Goal: Information Seeking & Learning: Learn about a topic

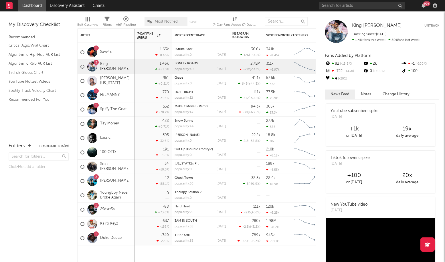
click at [113, 180] on link "[PERSON_NAME]" at bounding box center [115, 181] width 30 height 5
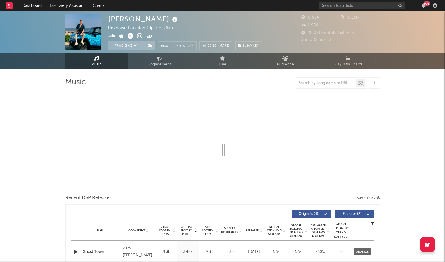
select select "6m"
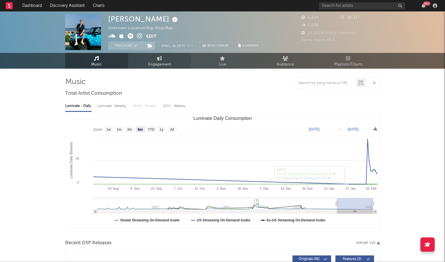
click at [155, 55] on link "Engagement" at bounding box center [159, 61] width 63 height 16
select select "1w"
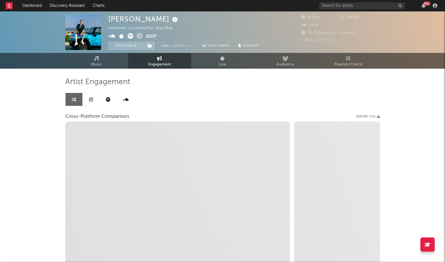
select select "1m"
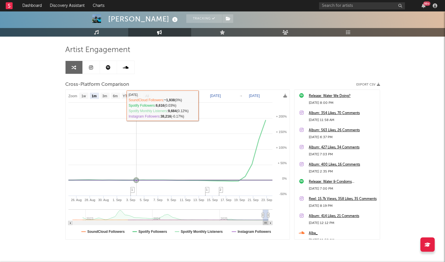
scroll to position [21, 0]
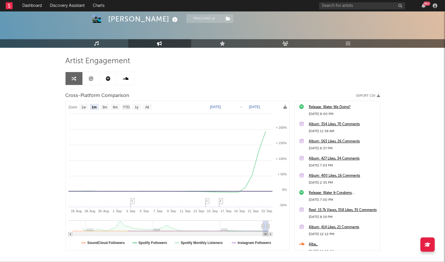
click at [106, 84] on link at bounding box center [108, 78] width 17 height 13
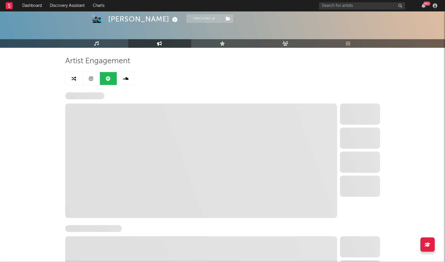
select select "6m"
select select "1w"
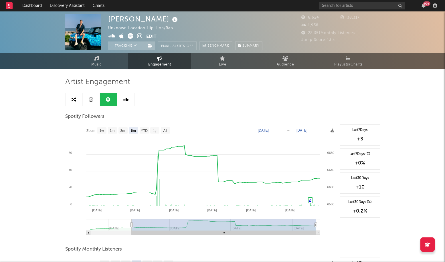
click at [133, 97] on link at bounding box center [125, 99] width 17 height 13
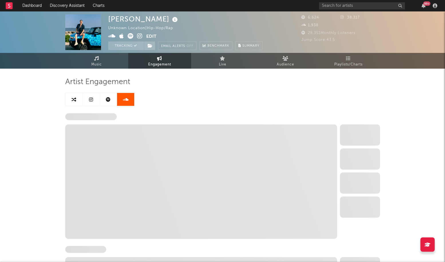
select select "6m"
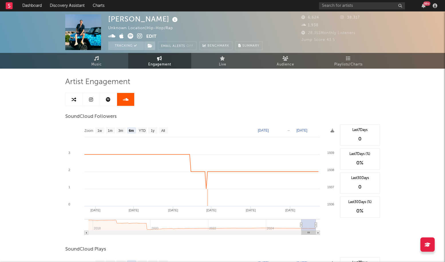
click at [107, 102] on icon at bounding box center [108, 99] width 5 height 5
select select "6m"
select select "1w"
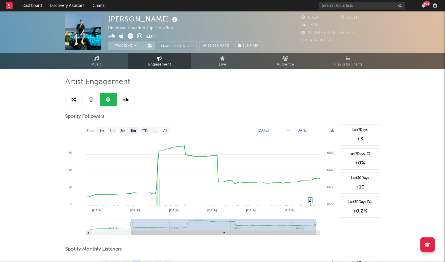
click at [96, 100] on link at bounding box center [91, 99] width 17 height 13
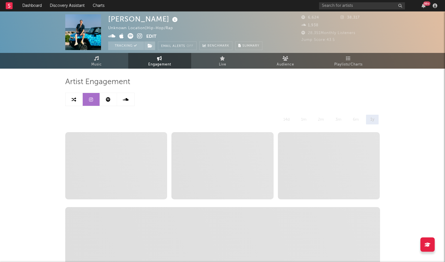
select select "6m"
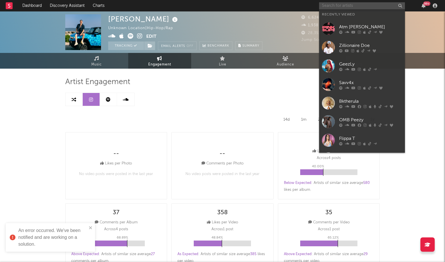
click at [327, 7] on input "text" at bounding box center [362, 5] width 86 height 7
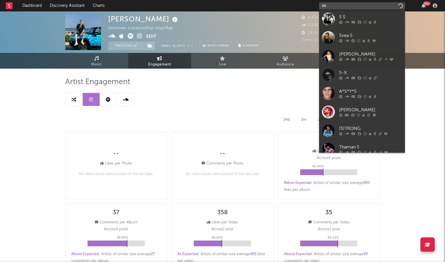
type input "s"
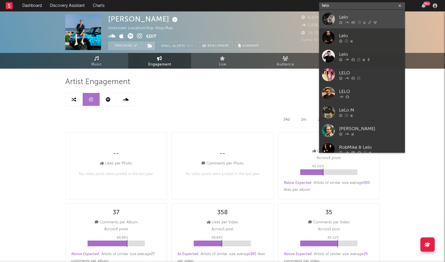
type input "lelo"
click at [334, 18] on div at bounding box center [328, 19] width 13 height 13
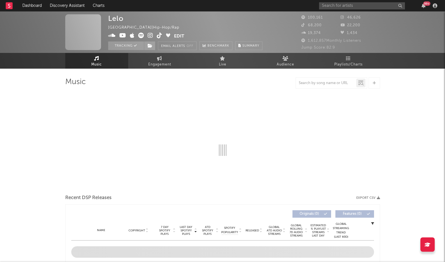
select select "6m"
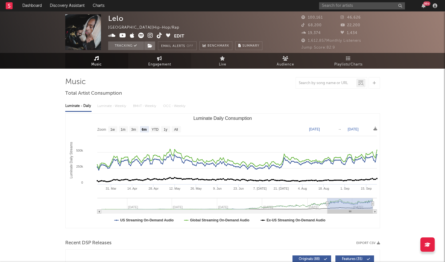
click at [162, 58] on icon at bounding box center [159, 58] width 5 height 5
select select "1w"
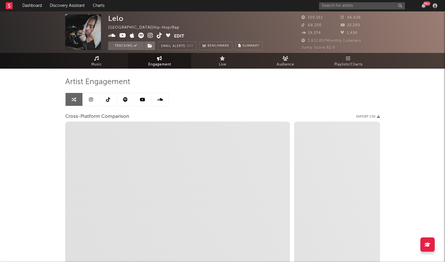
scroll to position [50, 0]
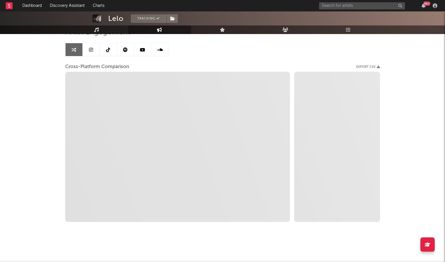
select select "1m"
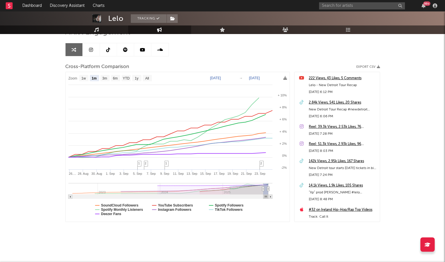
scroll to position [0, 0]
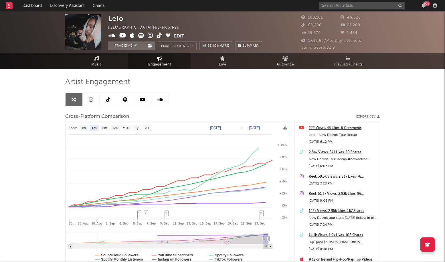
click at [105, 99] on link at bounding box center [108, 99] width 17 height 13
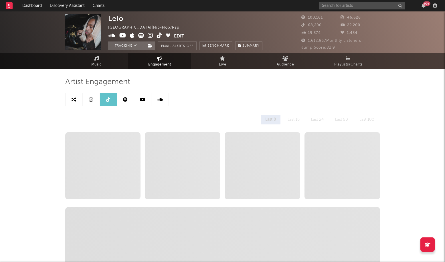
select select "6m"
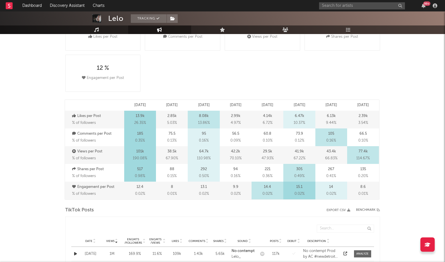
scroll to position [314, 0]
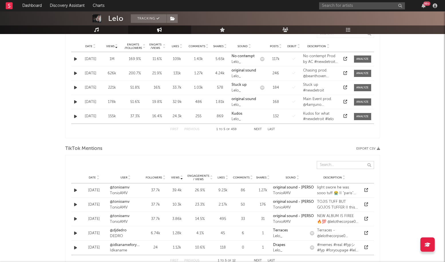
click at [331, 164] on input "text" at bounding box center [345, 165] width 57 height 8
paste input "[URL][DOMAIN_NAME]"
type input "[URL][DOMAIN_NAME]"
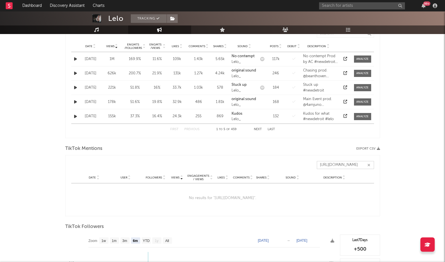
click at [367, 164] on button "button" at bounding box center [369, 165] width 5 height 5
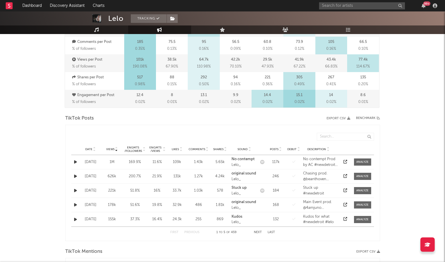
scroll to position [172, 0]
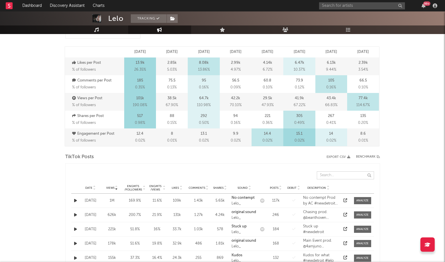
click at [334, 178] on input "text" at bounding box center [345, 176] width 57 height 8
paste input "[URL][DOMAIN_NAME]"
type input "[URL][DOMAIN_NAME]"
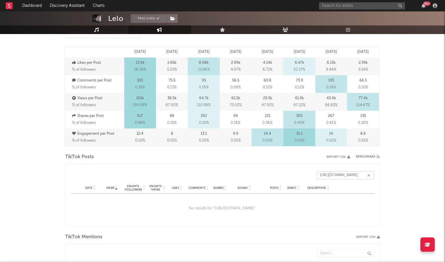
scroll to position [0, 0]
drag, startPoint x: 331, startPoint y: 175, endPoint x: 301, endPoint y: 175, distance: 29.8
click at [301, 175] on div "[URL][DOMAIN_NAME]" at bounding box center [225, 176] width 299 height 8
click at [370, 175] on icon "button" at bounding box center [369, 176] width 3 height 4
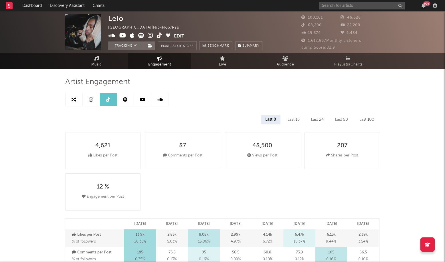
click at [73, 98] on icon at bounding box center [74, 99] width 5 height 5
select select "1m"
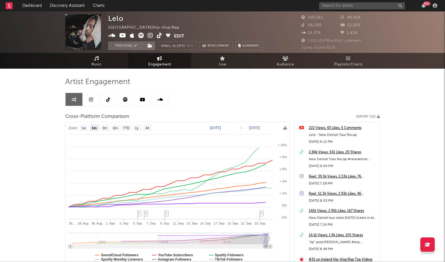
click at [88, 101] on link at bounding box center [91, 99] width 17 height 13
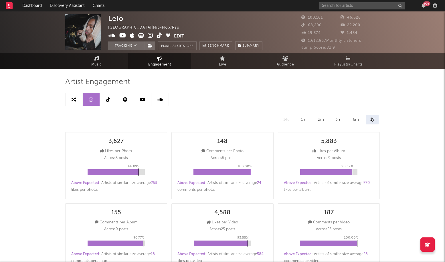
click at [104, 101] on link at bounding box center [108, 99] width 17 height 13
select select "6m"
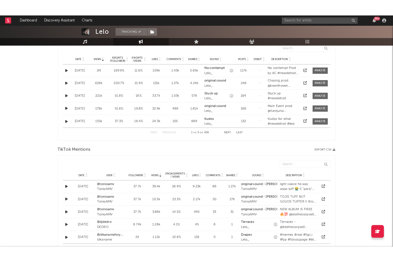
scroll to position [275, 0]
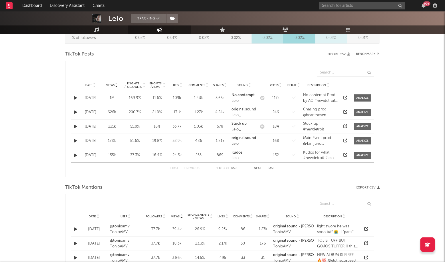
click at [366, 188] on button "Export CSV" at bounding box center [369, 187] width 24 height 3
click at [362, 54] on div "Benchmark" at bounding box center [368, 54] width 24 height 7
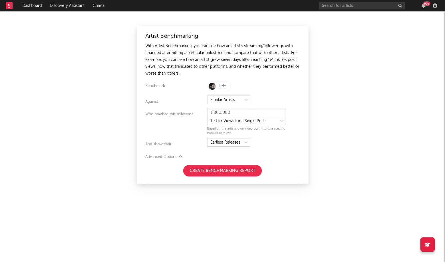
click at [183, 157] on div "Advanced Options" at bounding box center [223, 157] width 155 height 7
